Goal: Task Accomplishment & Management: Manage account settings

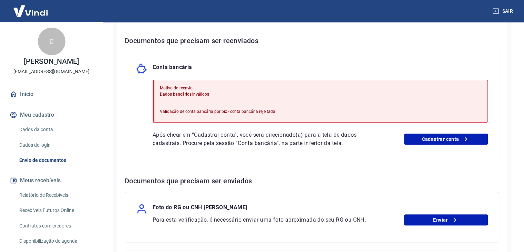
scroll to position [172, 0]
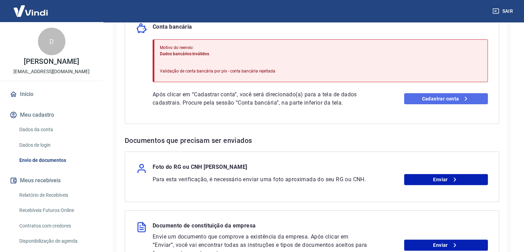
click at [416, 98] on link "Cadastrar conta" at bounding box center [446, 98] width 84 height 11
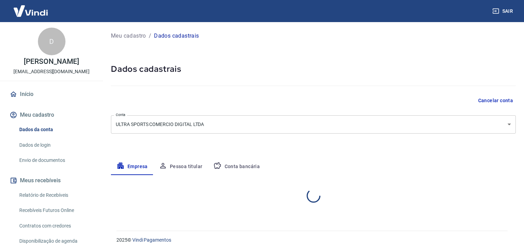
select select "SP"
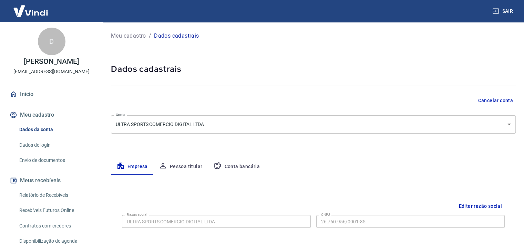
click at [232, 161] on button "Conta bancária" at bounding box center [237, 166] width 58 height 17
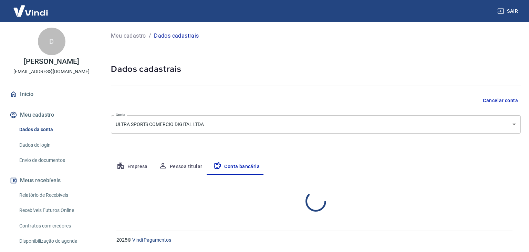
select select "1"
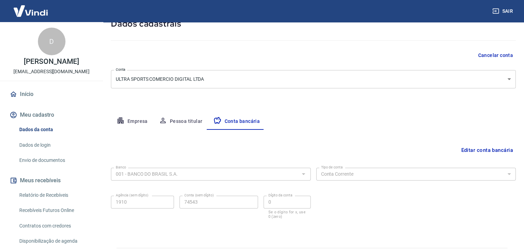
scroll to position [62, 0]
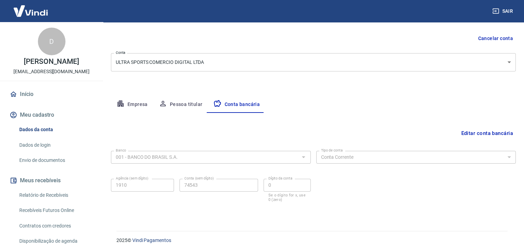
click at [186, 104] on button "Pessoa titular" at bounding box center [180, 104] width 55 height 17
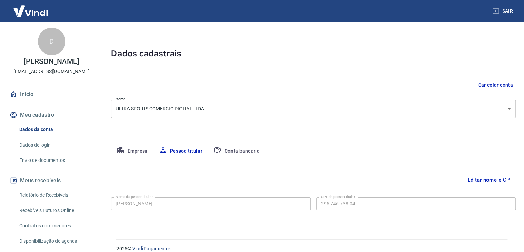
scroll to position [24, 0]
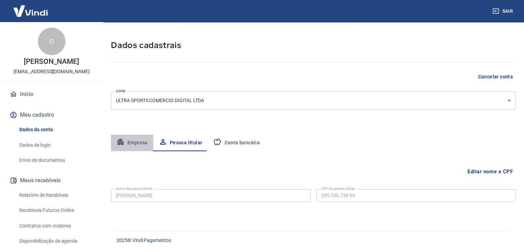
click at [136, 141] on button "Empresa" at bounding box center [132, 142] width 42 height 17
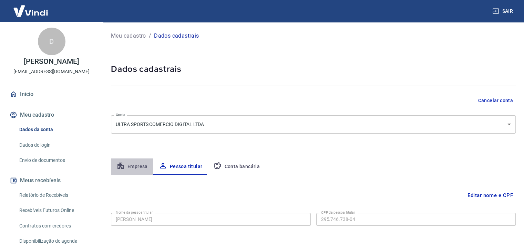
select select "SP"
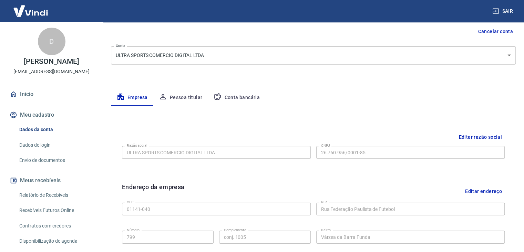
scroll to position [172, 0]
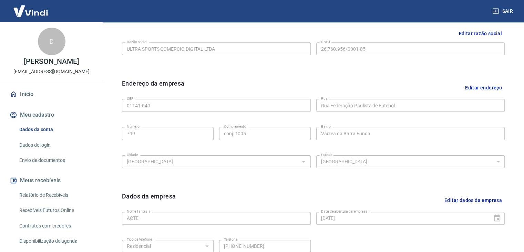
click at [274, 68] on div "Editar razão social Razão social ULTRA SPORTS COMERCIO DIGITAL LTDA Razão socia…" at bounding box center [313, 48] width 394 height 52
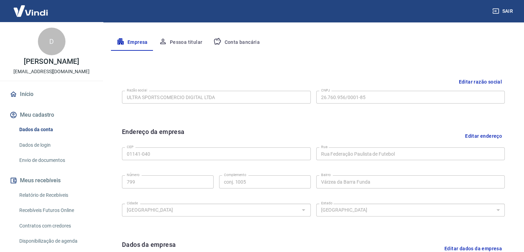
scroll to position [108, 0]
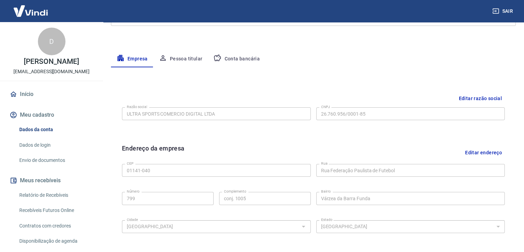
click at [185, 55] on button "Pessoa titular" at bounding box center [180, 59] width 55 height 17
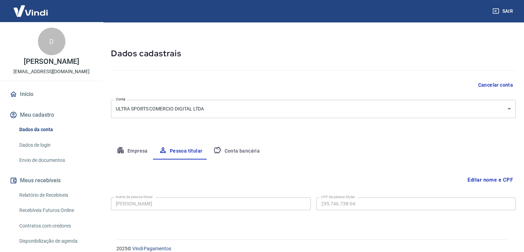
scroll to position [24, 0]
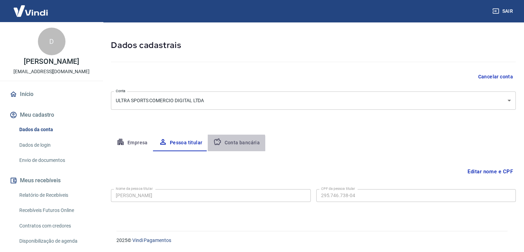
click at [234, 144] on button "Conta bancária" at bounding box center [237, 142] width 58 height 17
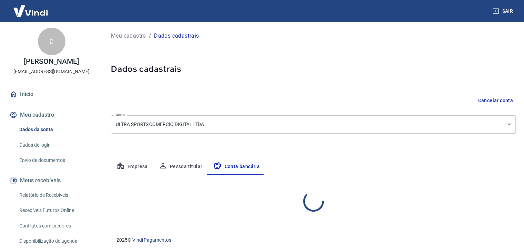
select select "1"
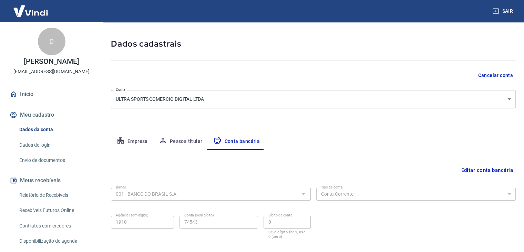
scroll to position [62, 0]
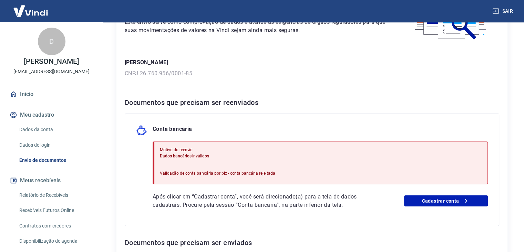
scroll to position [58, 0]
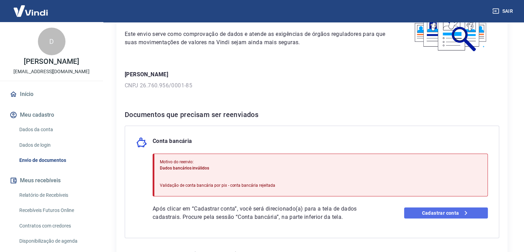
click at [441, 211] on link "Cadastrar conta" at bounding box center [446, 212] width 84 height 11
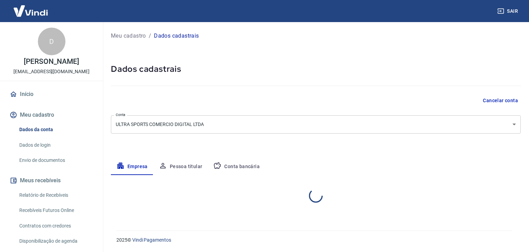
select select "SP"
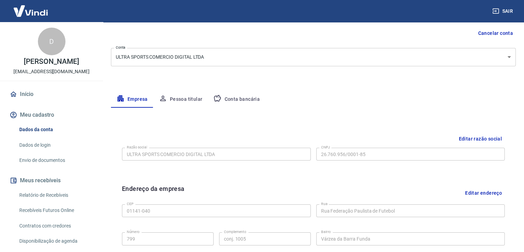
scroll to position [39, 0]
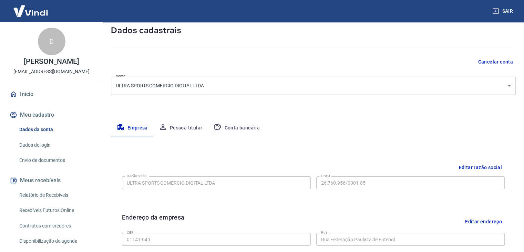
click at [247, 129] on button "Conta bancária" at bounding box center [237, 128] width 58 height 17
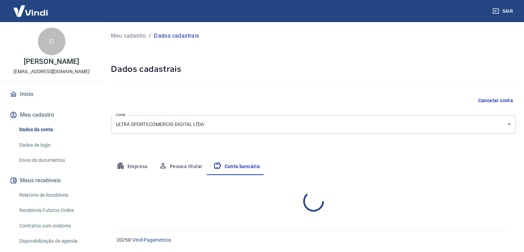
scroll to position [0, 0]
select select "1"
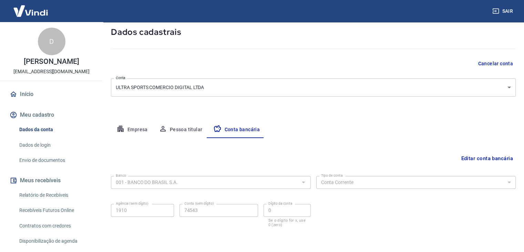
scroll to position [62, 0]
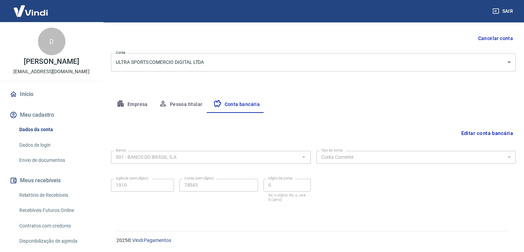
click at [508, 133] on button "Editar conta bancária" at bounding box center [487, 132] width 58 height 13
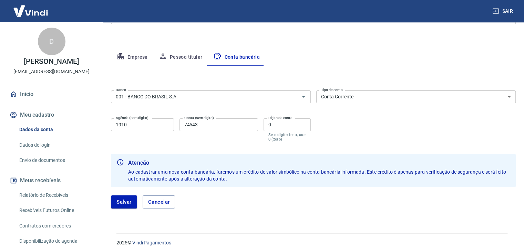
scroll to position [112, 0]
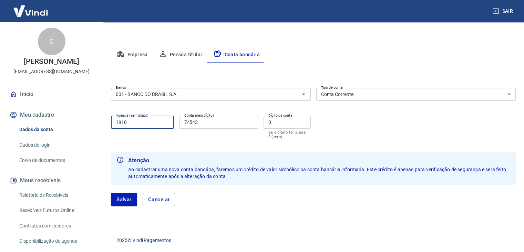
click at [147, 122] on input "1910" at bounding box center [142, 122] width 63 height 13
click at [125, 196] on button "Salvar" at bounding box center [124, 199] width 26 height 13
drag, startPoint x: 117, startPoint y: 121, endPoint x: 120, endPoint y: 116, distance: 5.1
click at [117, 120] on input "191" at bounding box center [142, 122] width 63 height 13
type input "0191"
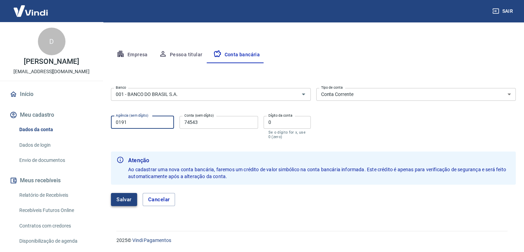
click at [128, 199] on button "Salvar" at bounding box center [124, 199] width 26 height 13
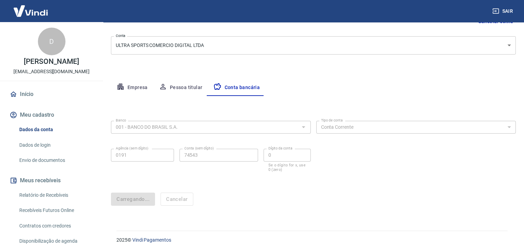
scroll to position [0, 0]
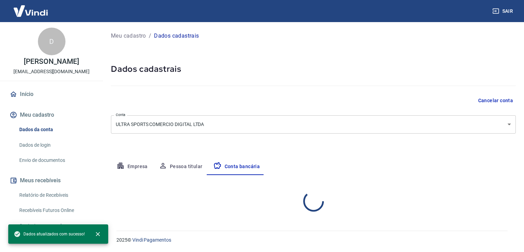
select select "1"
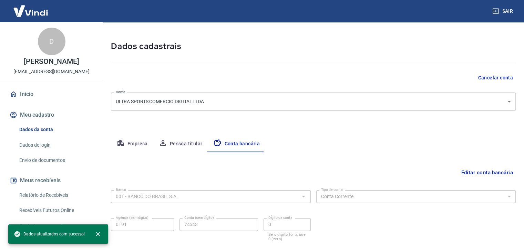
scroll to position [62, 0]
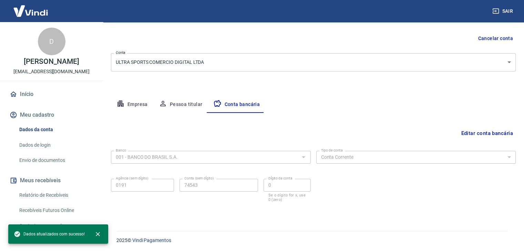
click at [495, 133] on button "Editar conta bancária" at bounding box center [487, 132] width 58 height 13
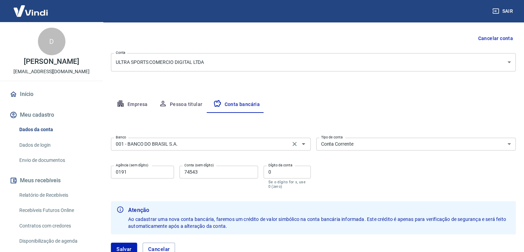
click at [214, 144] on input "001 - BANCO DO BRASIL S.A." at bounding box center [200, 144] width 175 height 9
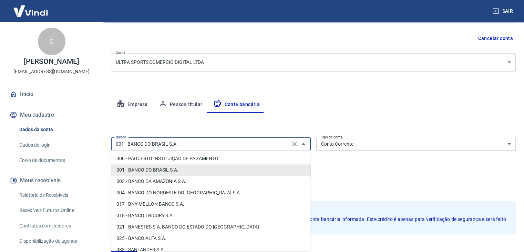
click at [361, 93] on div "Meu cadastro / Dados cadastrais Dados cadastrais Cancelar conta Conta ULTRA SPO…" at bounding box center [313, 116] width 421 height 312
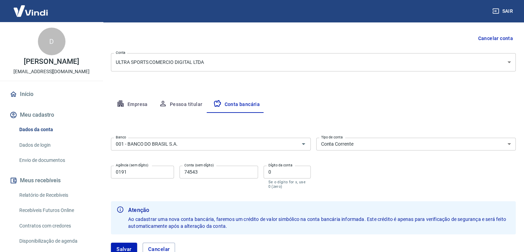
click at [223, 170] on input "74543" at bounding box center [219, 171] width 79 height 13
click at [219, 174] on input "74543" at bounding box center [219, 171] width 79 height 13
paste input "9.996.784"
click at [198, 172] on input "9.996.784" at bounding box center [219, 171] width 79 height 13
click at [189, 171] on input "9.996784" at bounding box center [219, 171] width 79 height 13
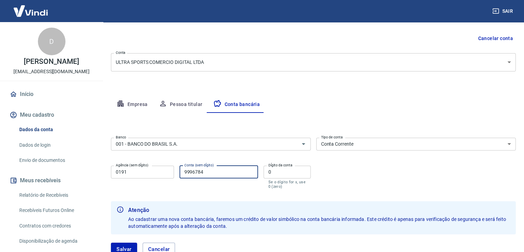
type input "9996784"
click at [290, 173] on input "0" at bounding box center [287, 171] width 47 height 13
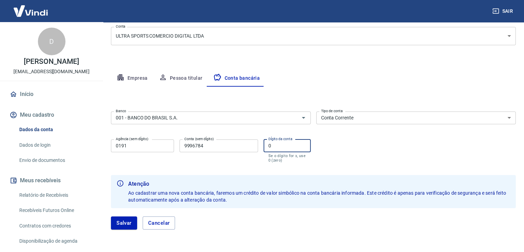
scroll to position [112, 0]
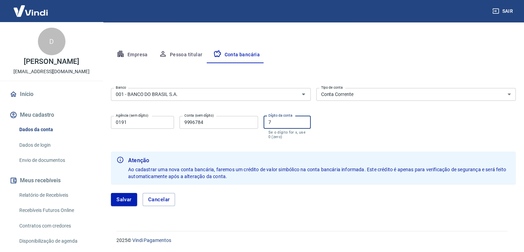
type input "7"
click at [142, 122] on input "0191" at bounding box center [142, 122] width 63 height 13
type input "0"
type input "3222"
click at [119, 195] on button "Salvar" at bounding box center [124, 199] width 26 height 13
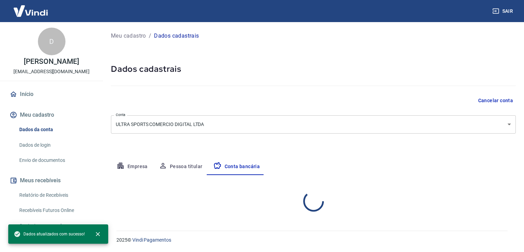
scroll to position [0, 0]
select select "1"
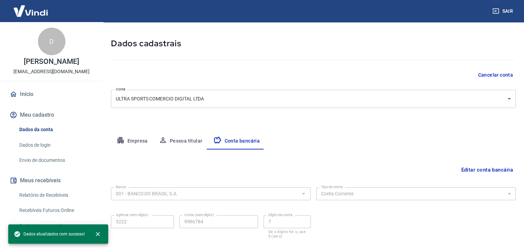
scroll to position [62, 0]
